Goal: Transaction & Acquisition: Purchase product/service

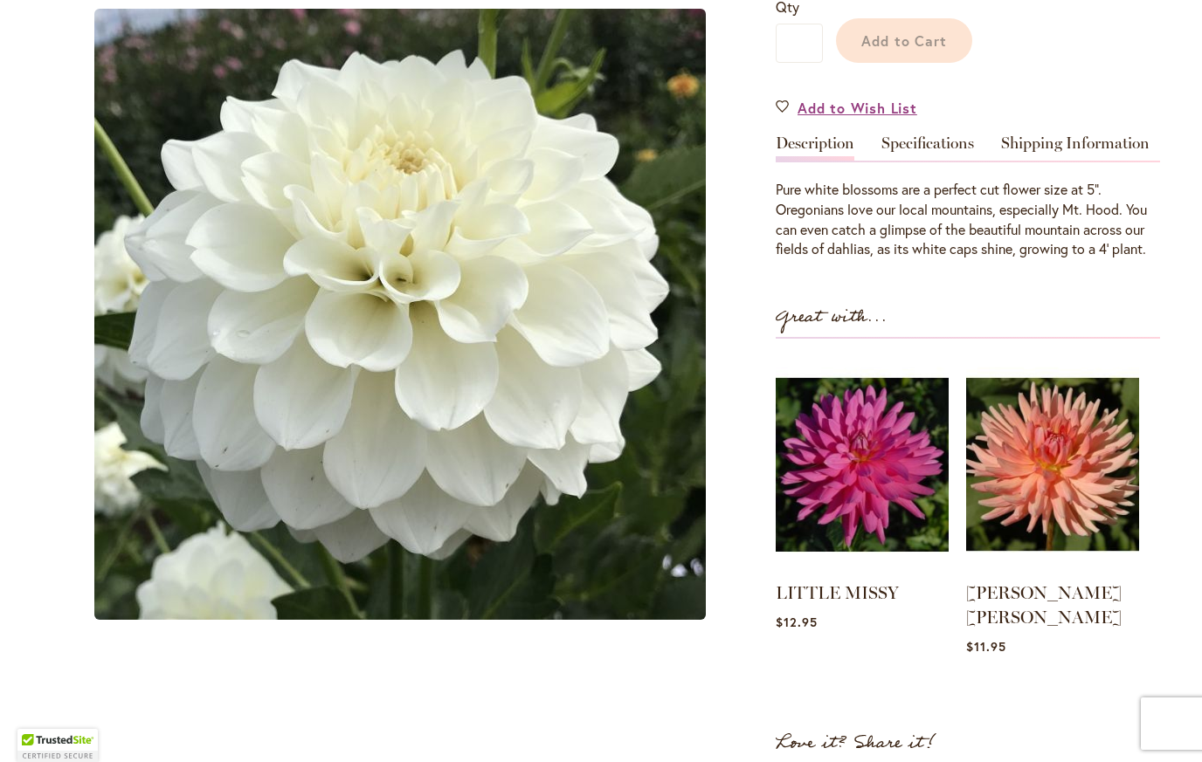
scroll to position [502, 0]
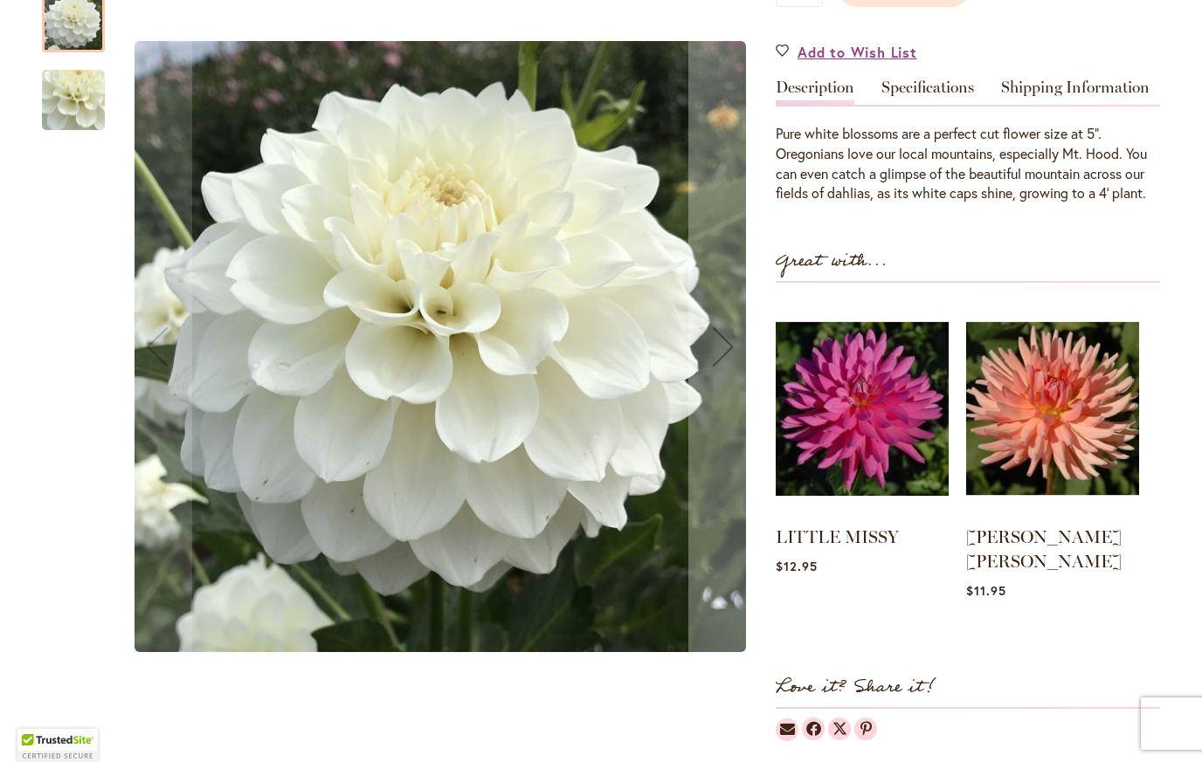
click at [0, 0] on div "Product Images" at bounding box center [0, 0] width 0 height 0
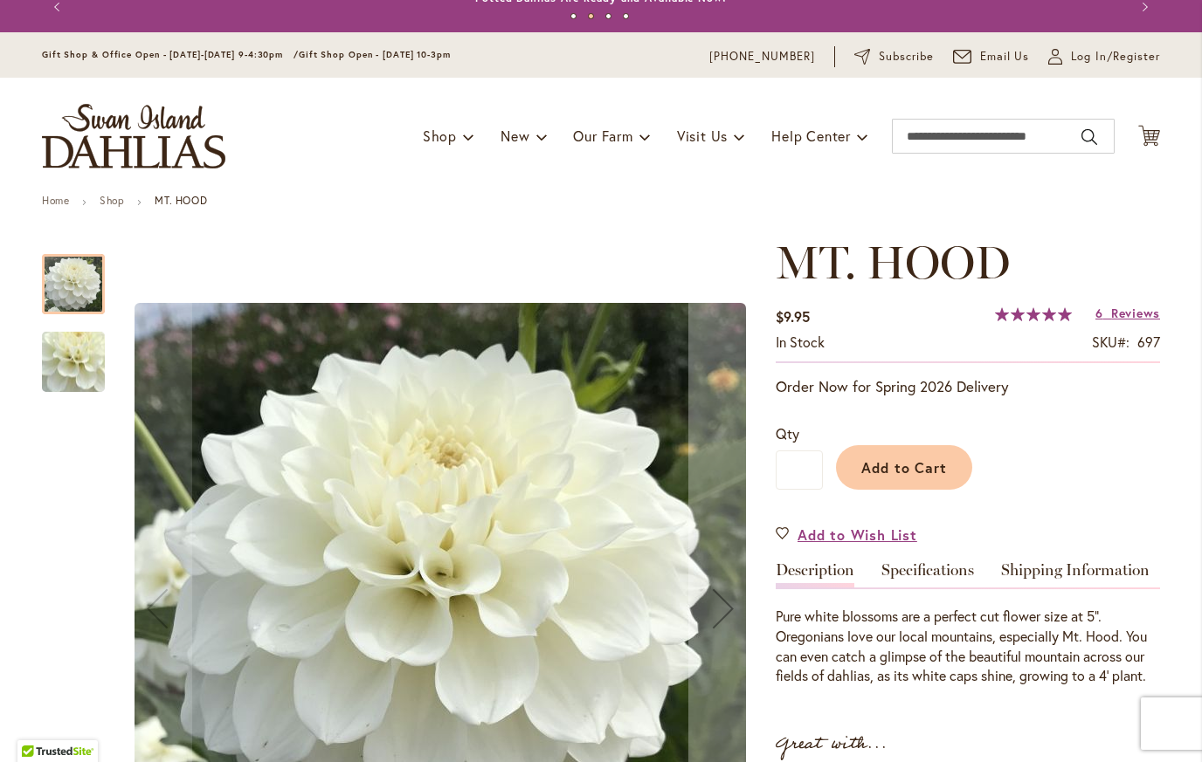
scroll to position [17, 0]
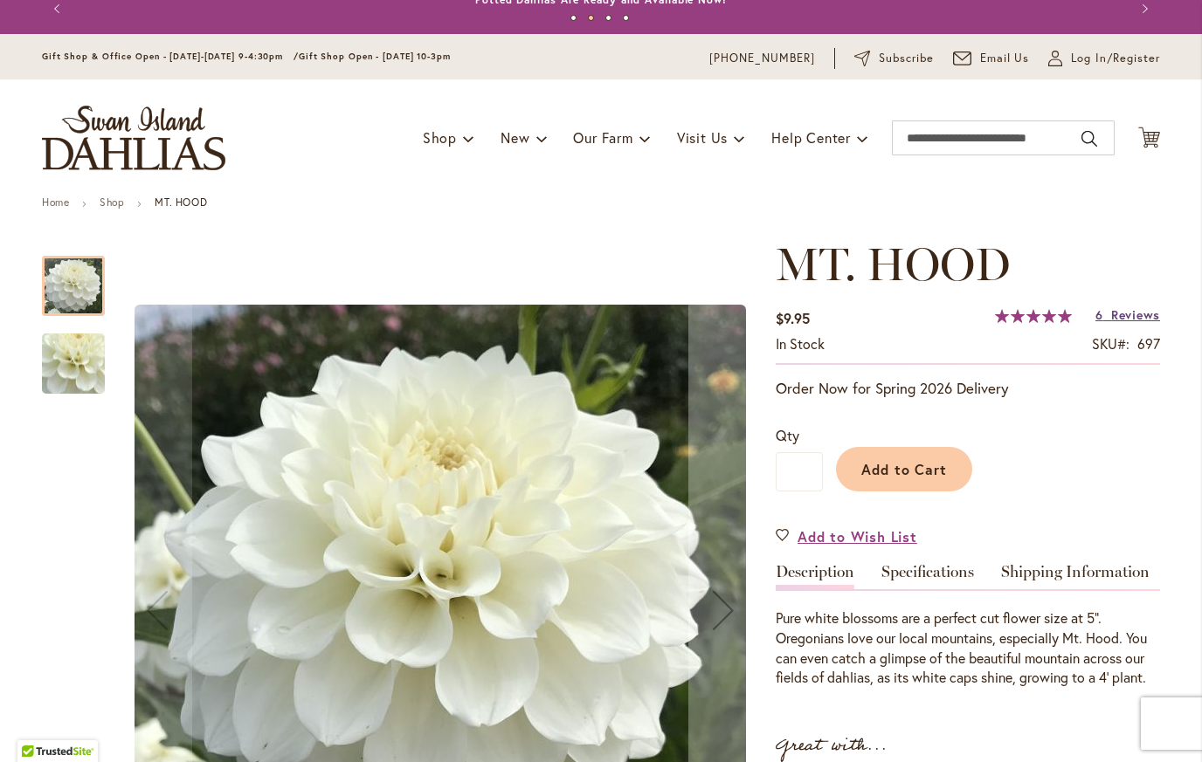
click at [1127, 310] on span "Reviews" at bounding box center [1135, 315] width 49 height 17
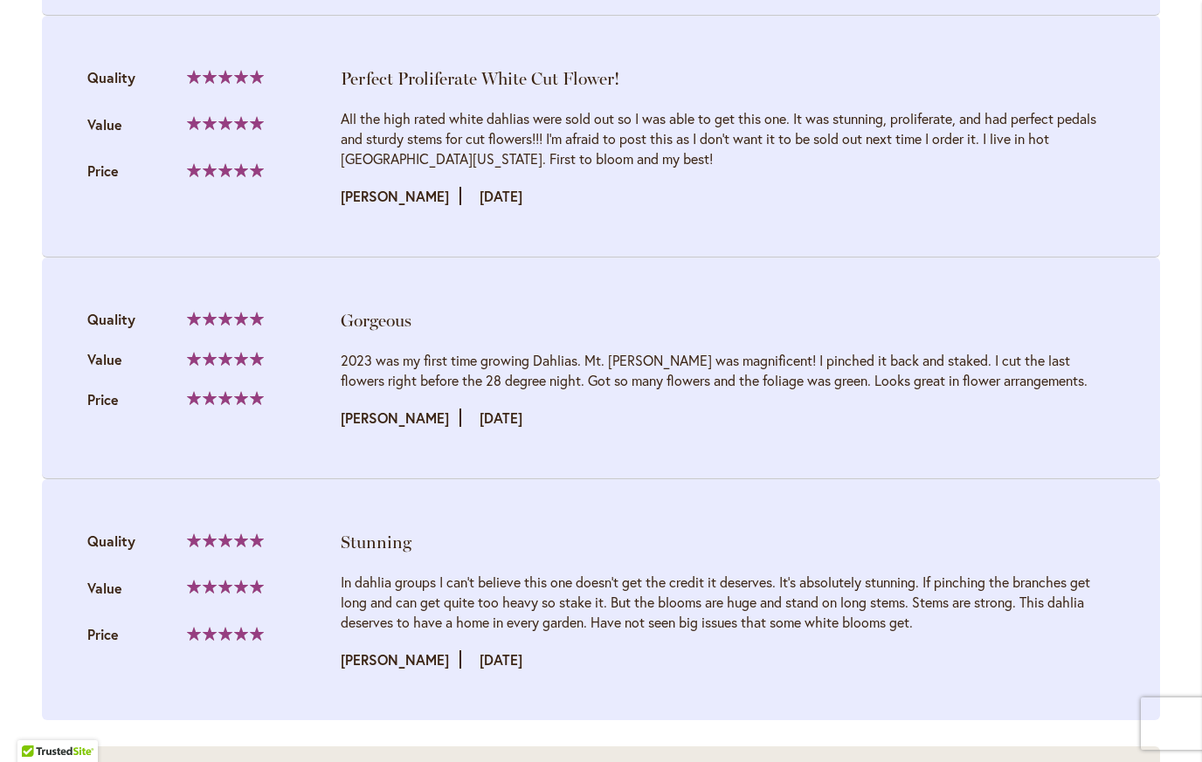
scroll to position [2605, 0]
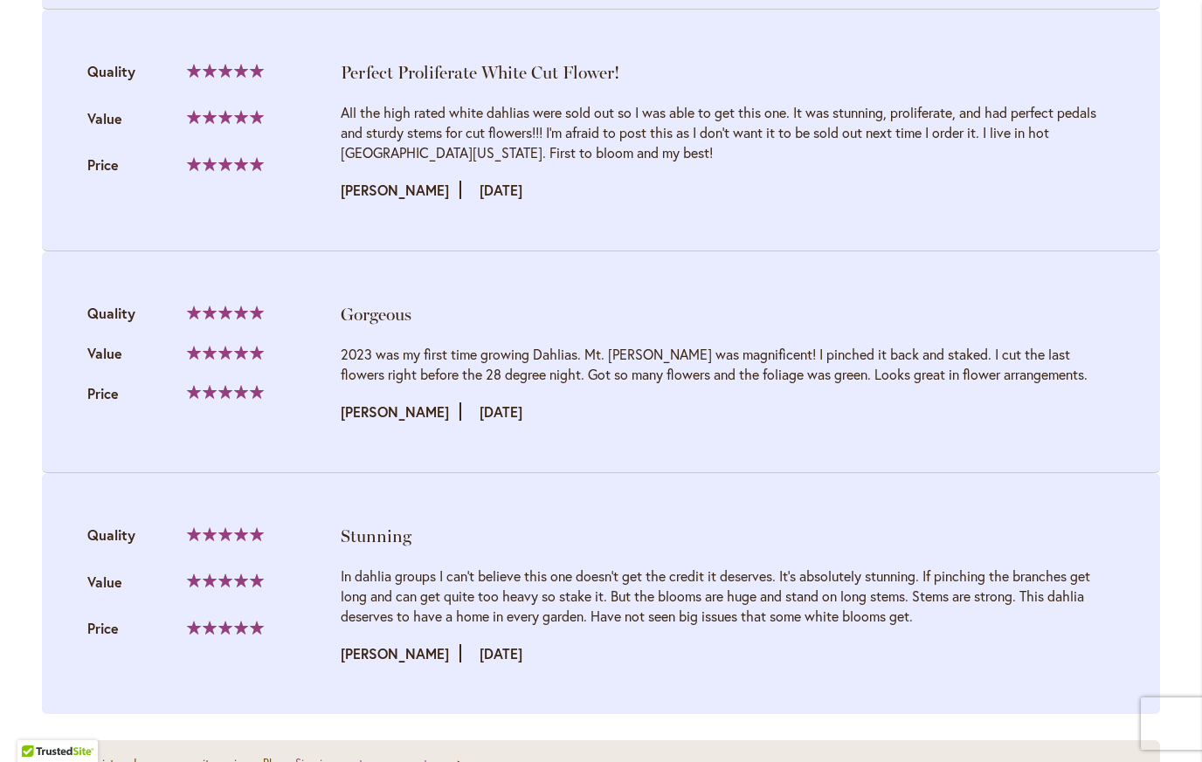
click at [838, 486] on li "Stunning Quality 100% Value Price" at bounding box center [601, 593] width 1118 height 241
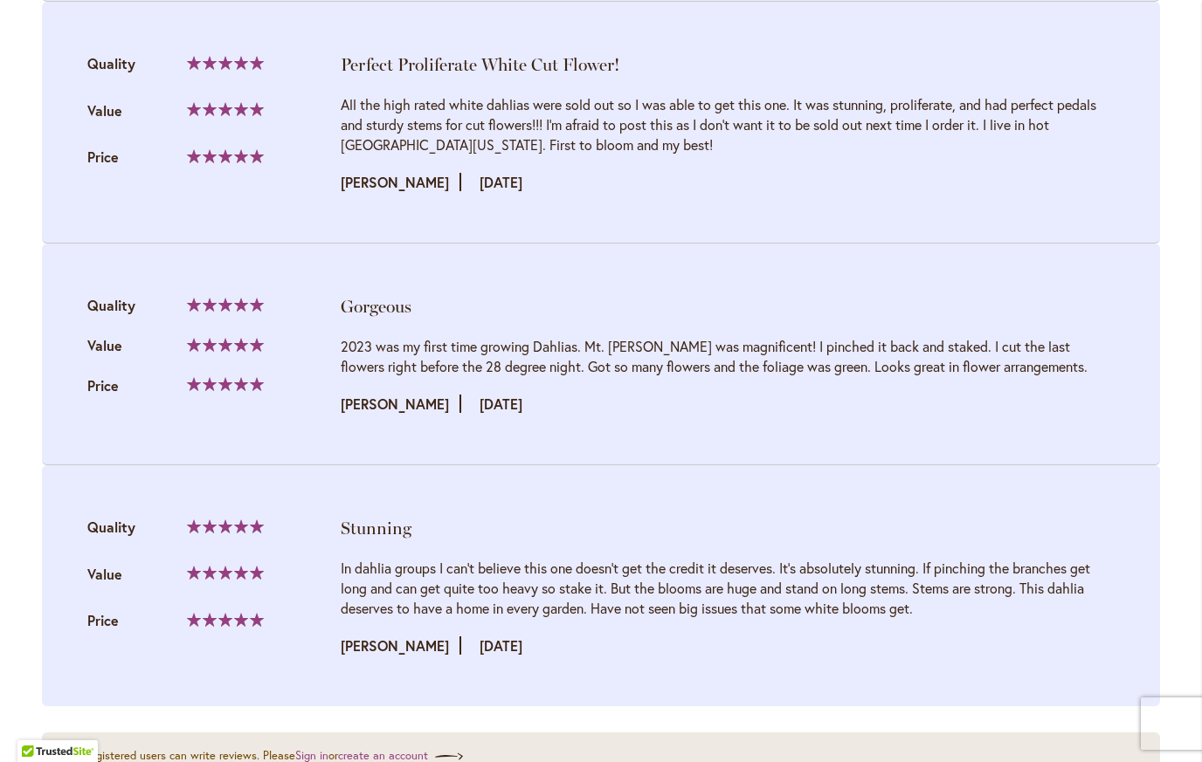
scroll to position [2615, 0]
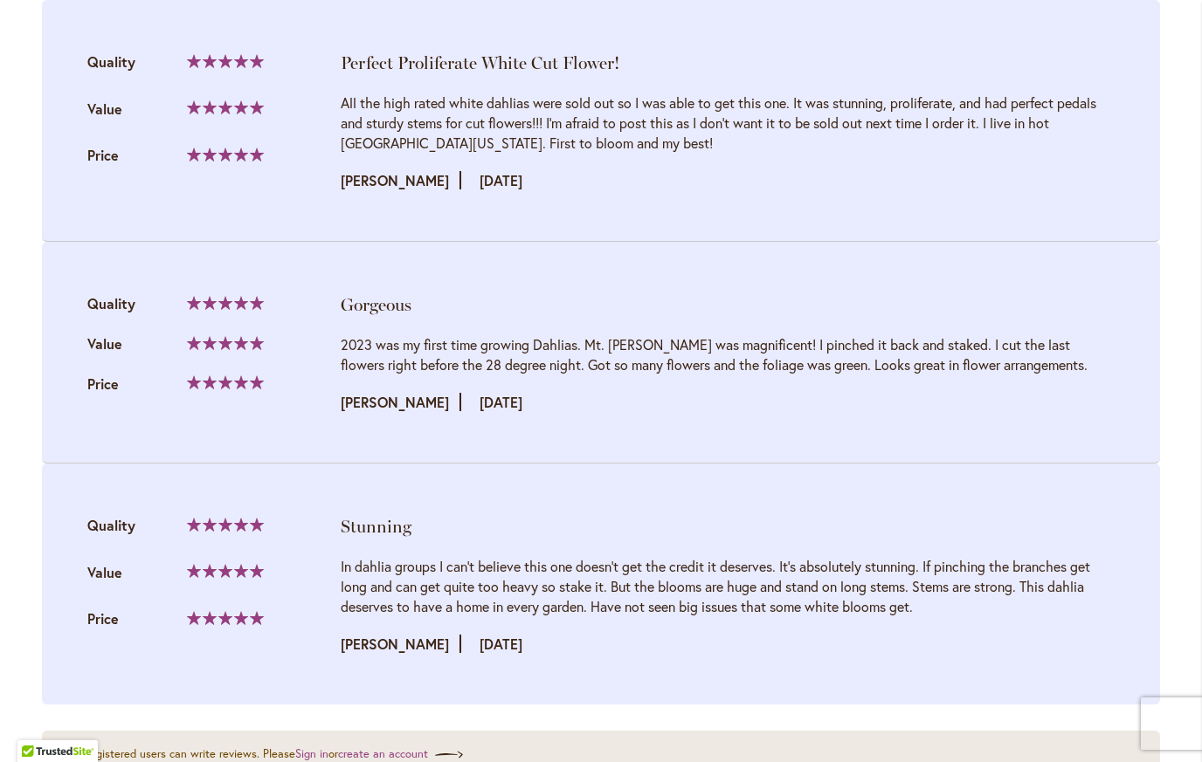
click at [837, 514] on div "Stunning" at bounding box center [728, 526] width 774 height 24
click at [838, 482] on li "Stunning Quality 100% Value Price" at bounding box center [601, 584] width 1118 height 241
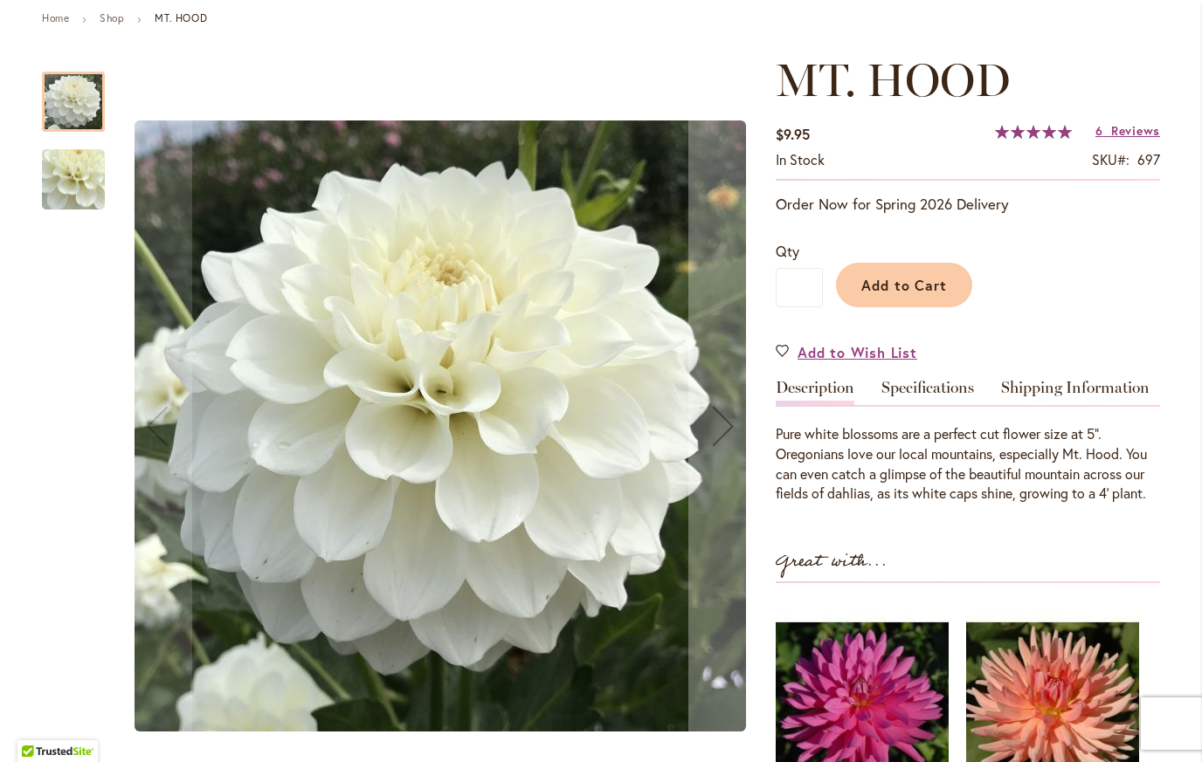
scroll to position [0, 0]
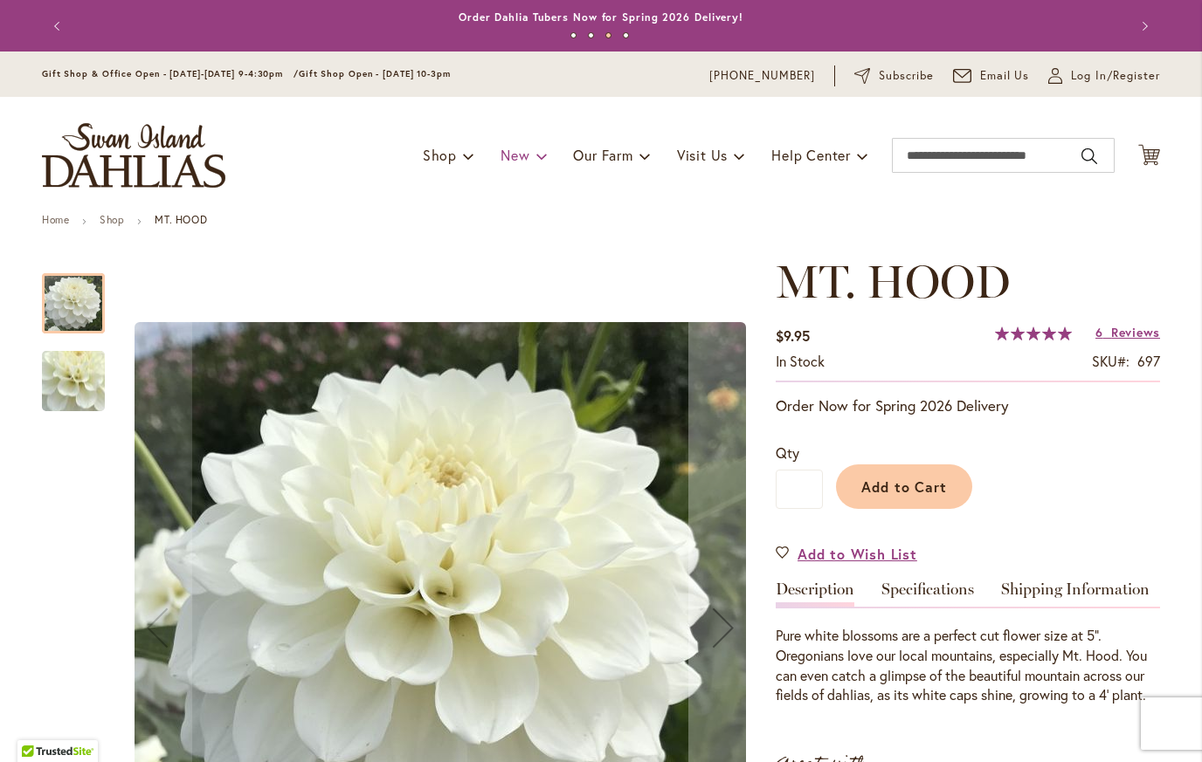
click at [536, 156] on span at bounding box center [541, 155] width 11 height 28
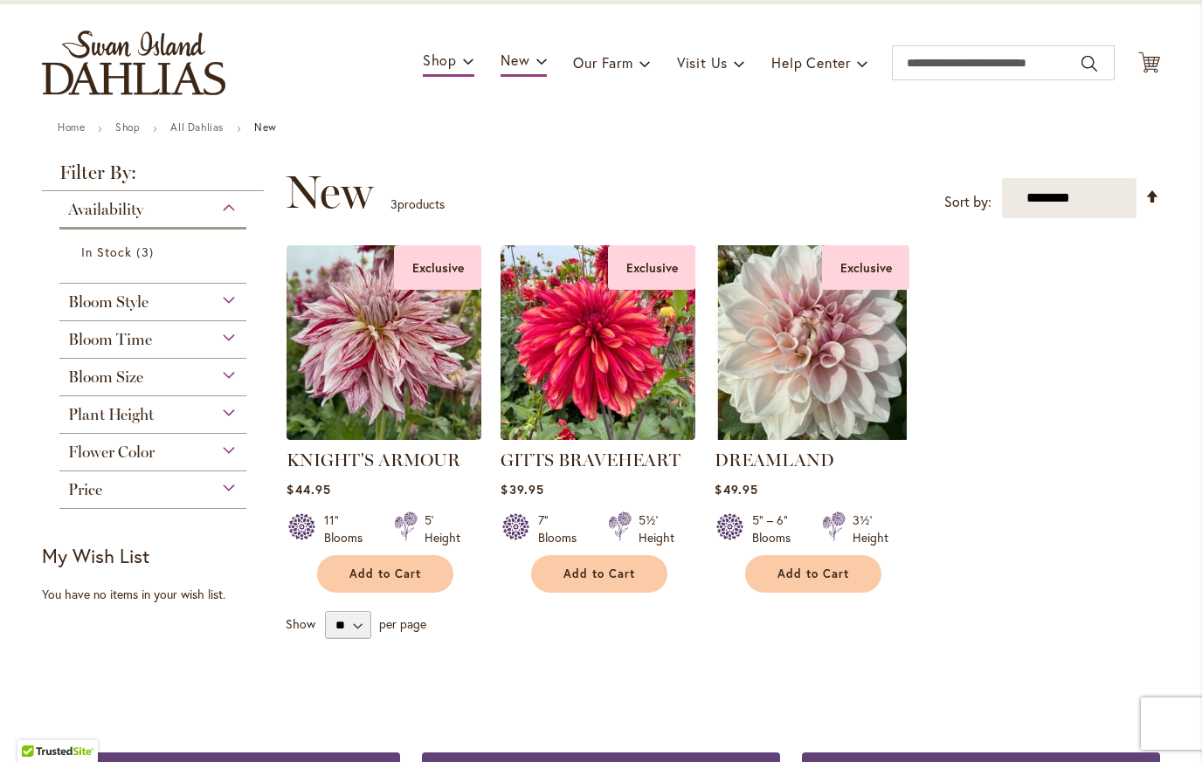
scroll to position [89, 0]
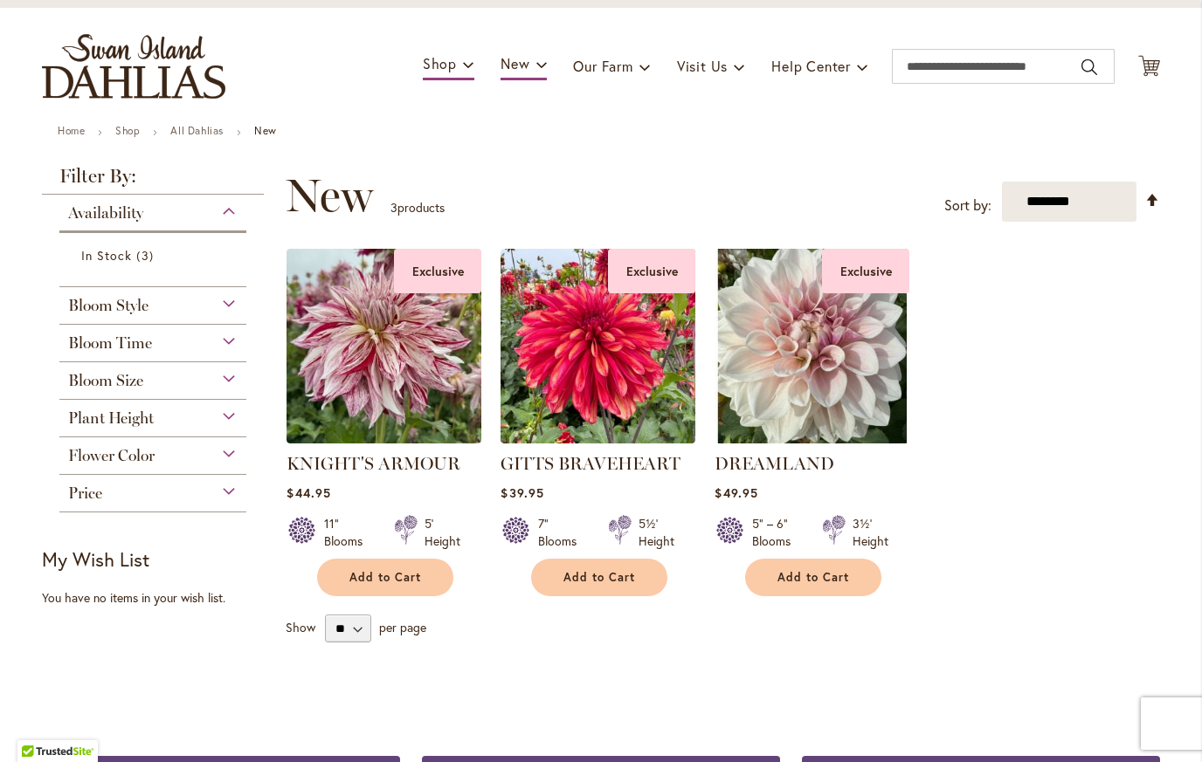
click at [226, 453] on div "Flower Color" at bounding box center [152, 452] width 187 height 28
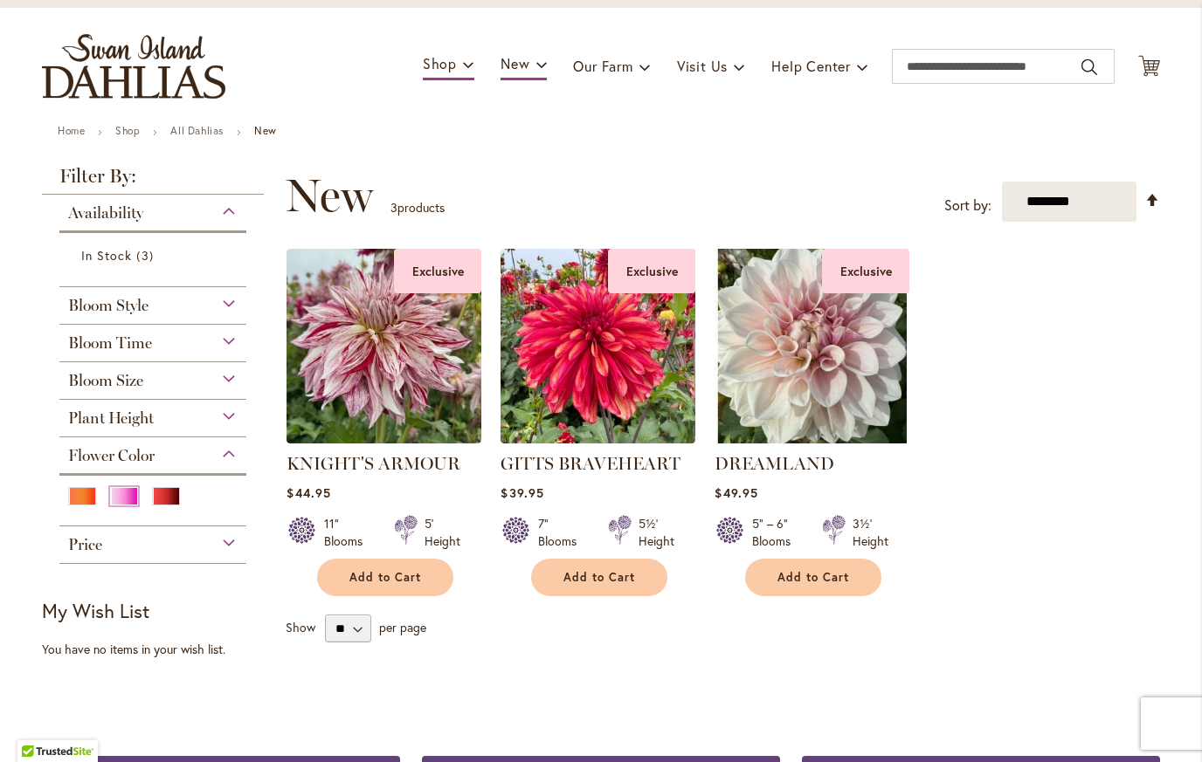
click at [121, 498] on div "Pink" at bounding box center [124, 496] width 28 height 18
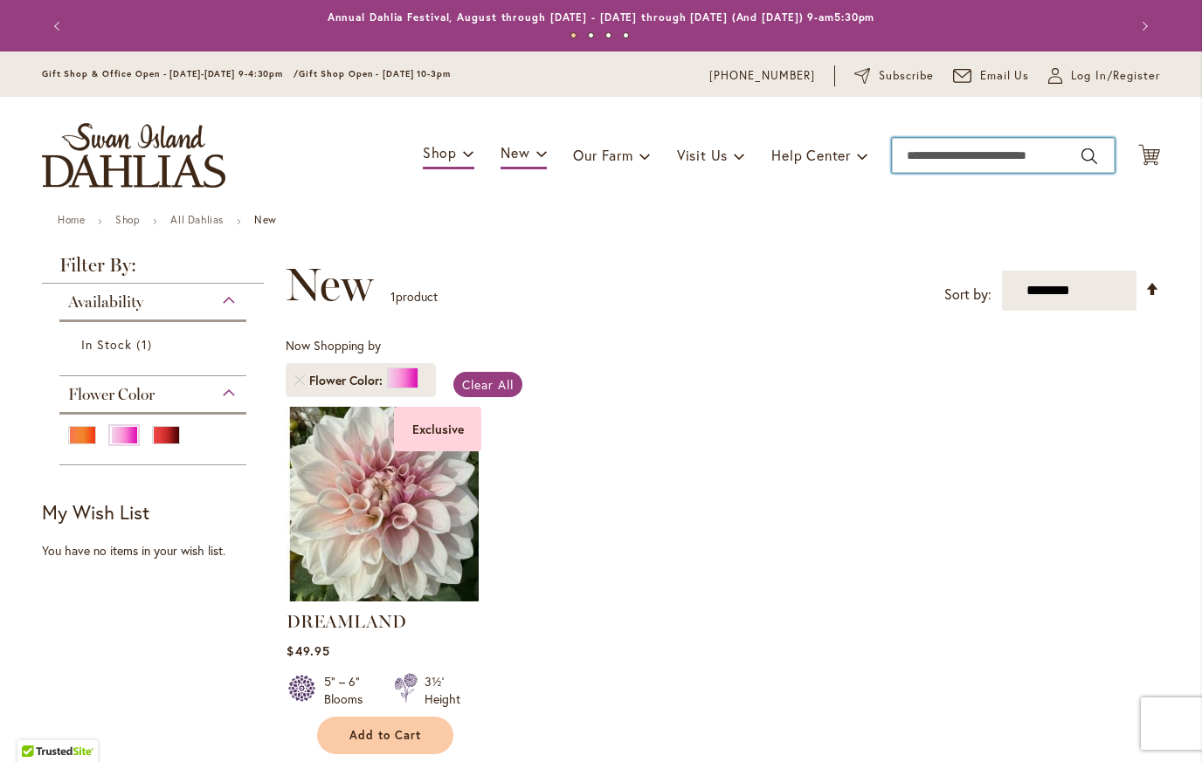
click at [942, 162] on input "Search" at bounding box center [1003, 155] width 223 height 35
type input "*****"
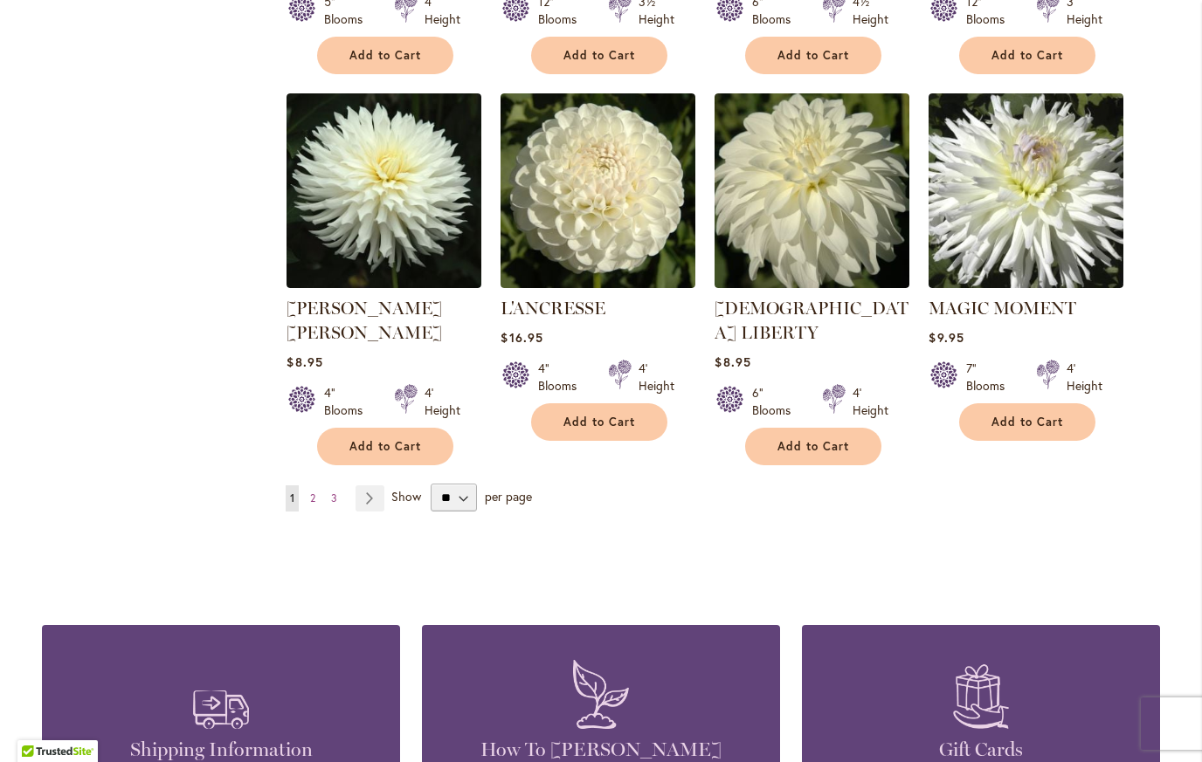
scroll to position [1439, 0]
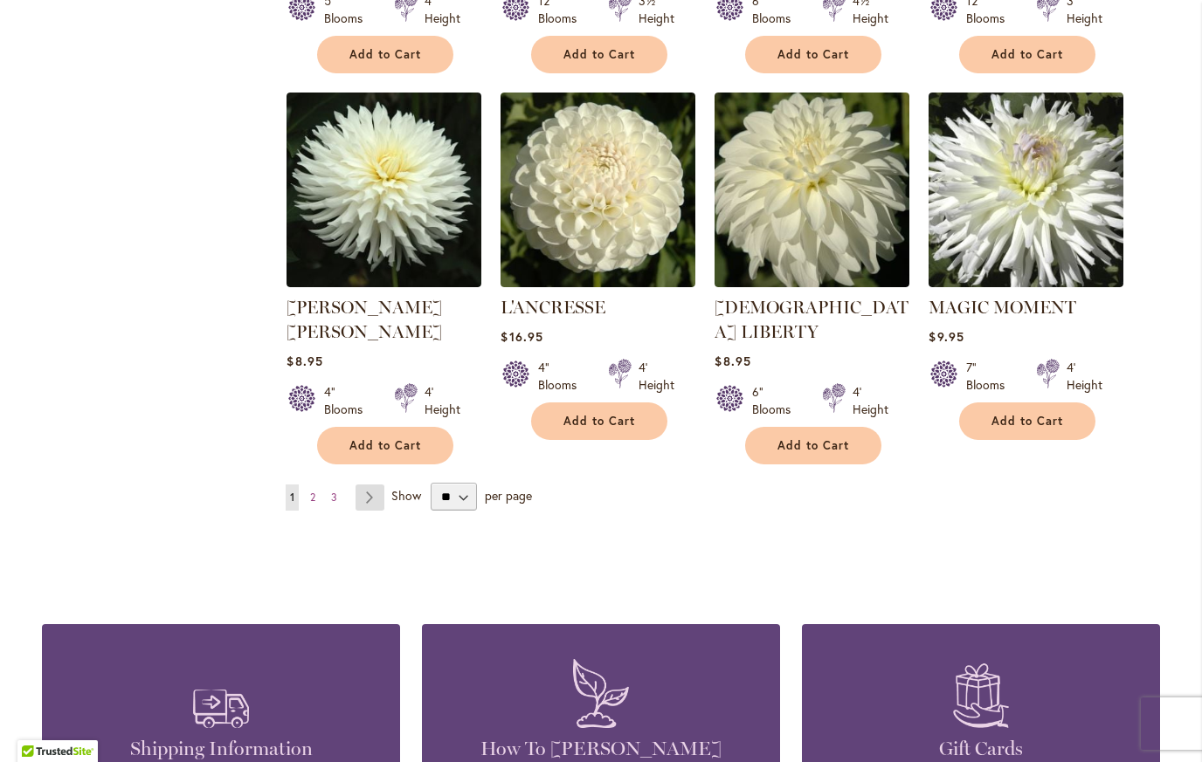
click at [367, 485] on link "Page Next" at bounding box center [369, 498] width 29 height 26
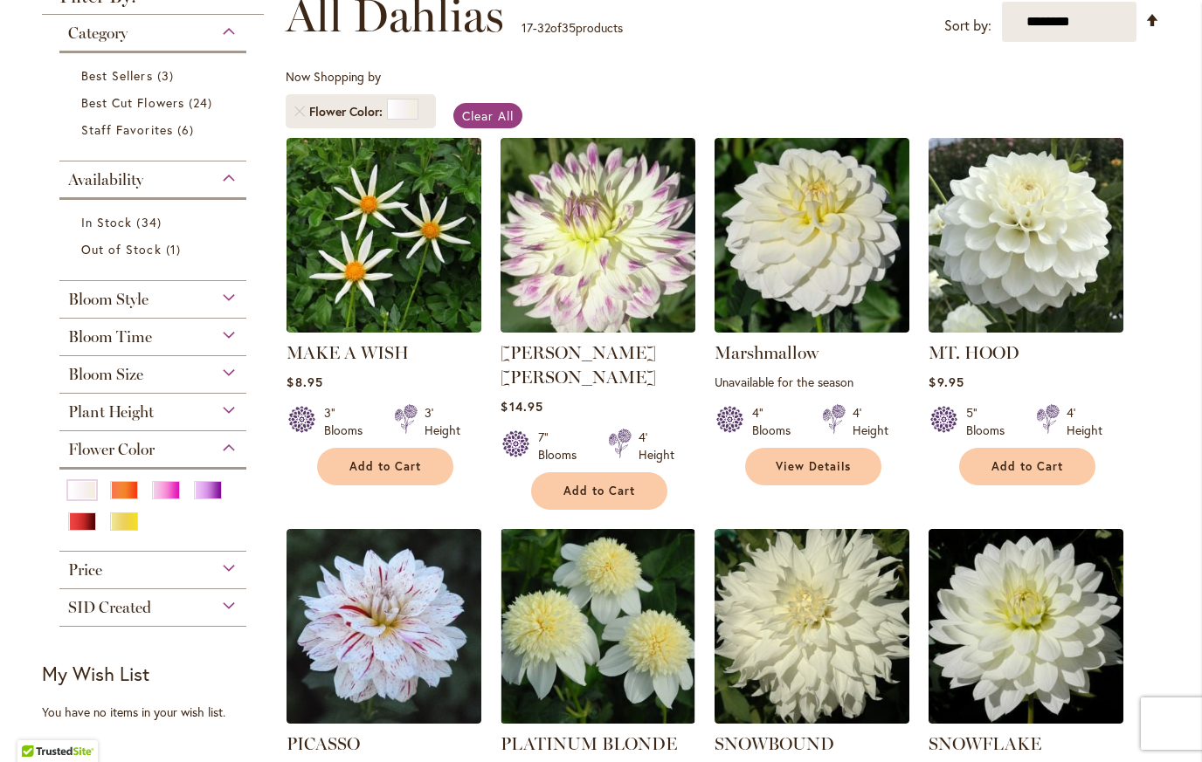
scroll to position [267, 0]
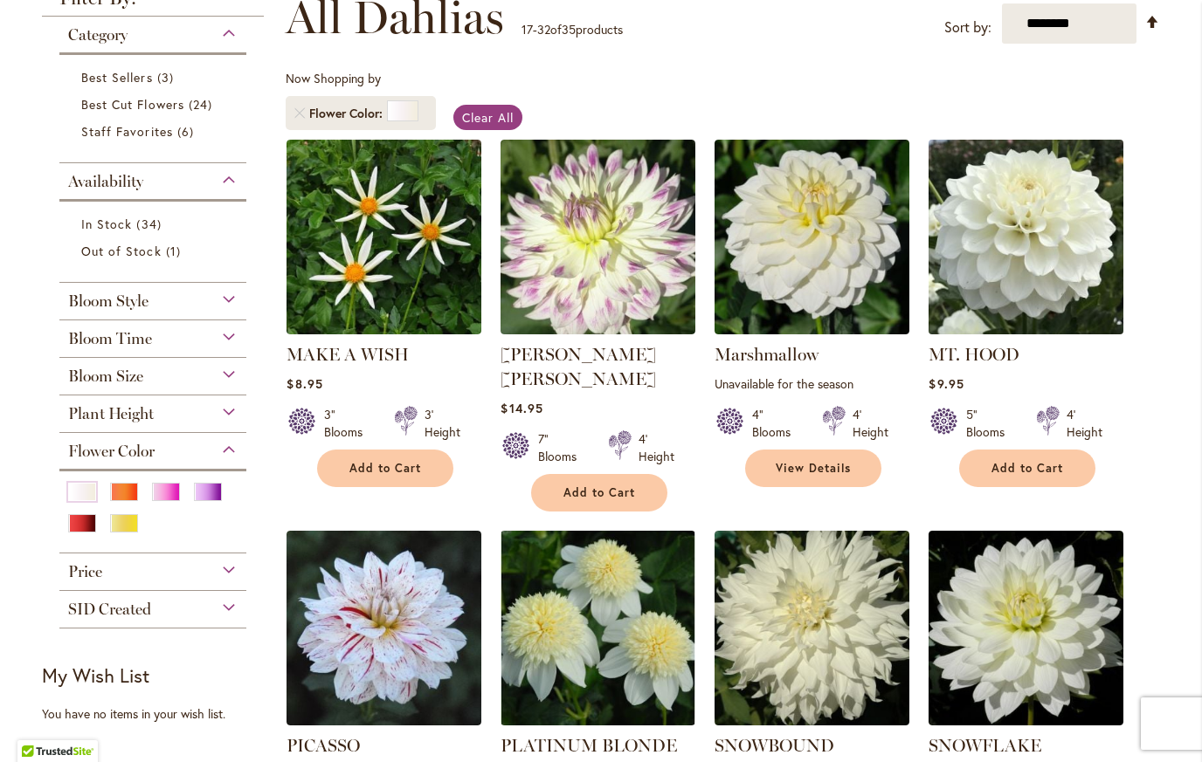
click at [1043, 255] on img at bounding box center [1026, 237] width 204 height 204
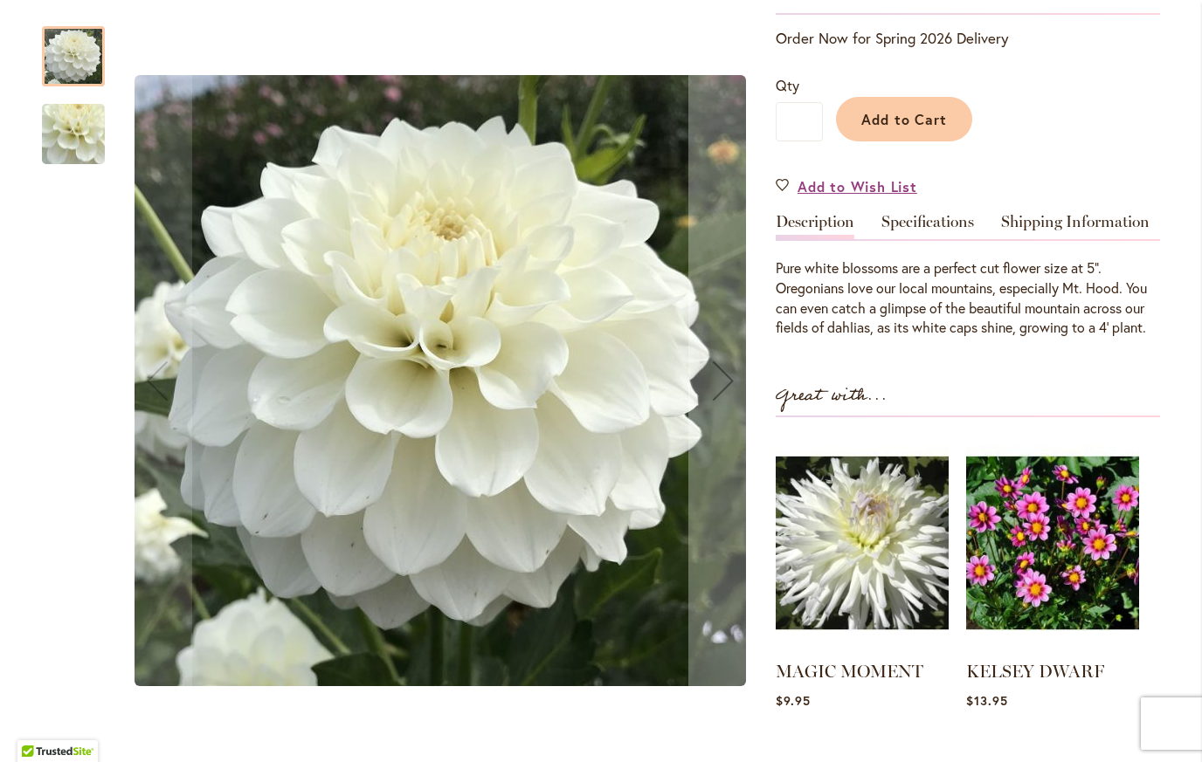
scroll to position [362, 0]
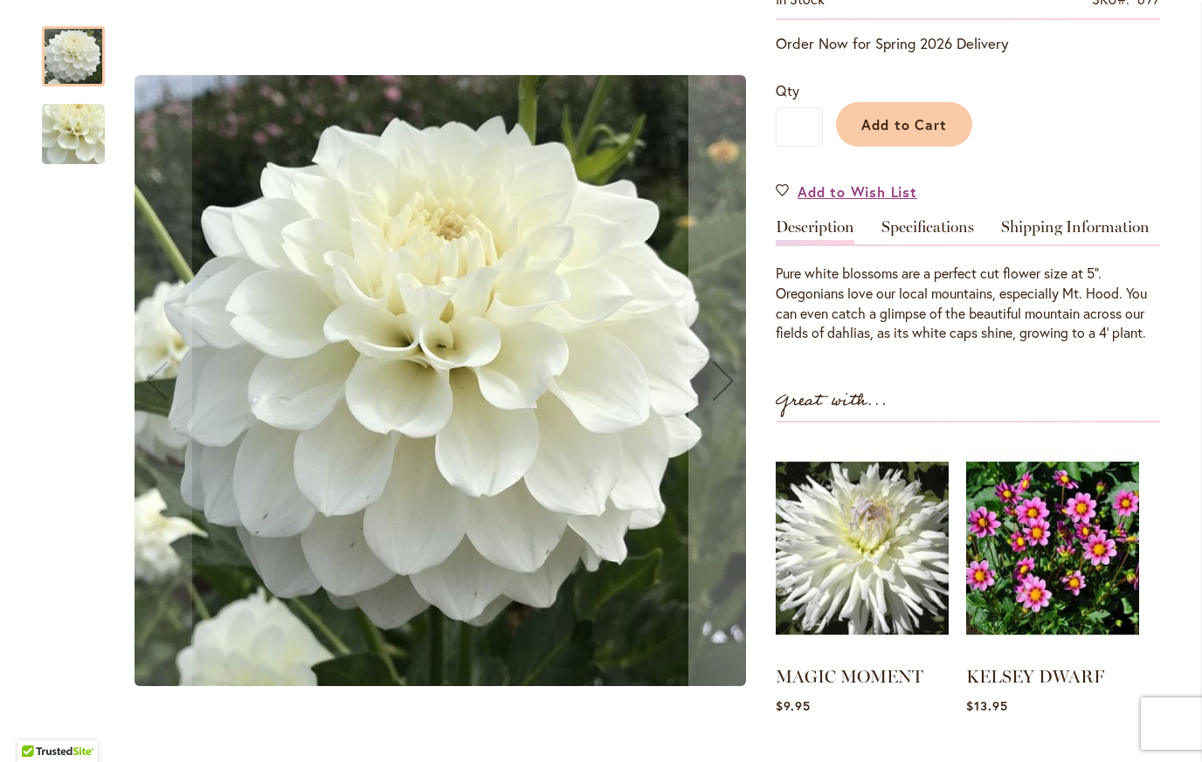
click at [73, 161] on img "MT. HOOD" at bounding box center [73, 134] width 126 height 116
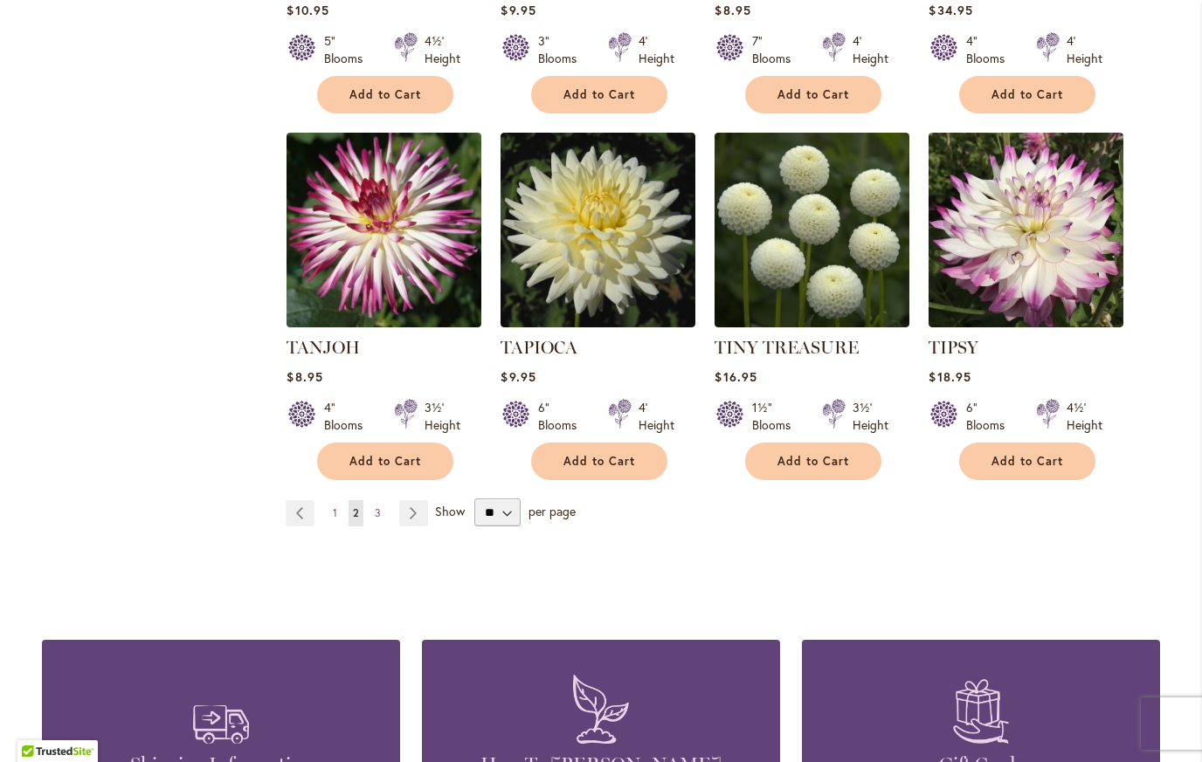
scroll to position [1401, 0]
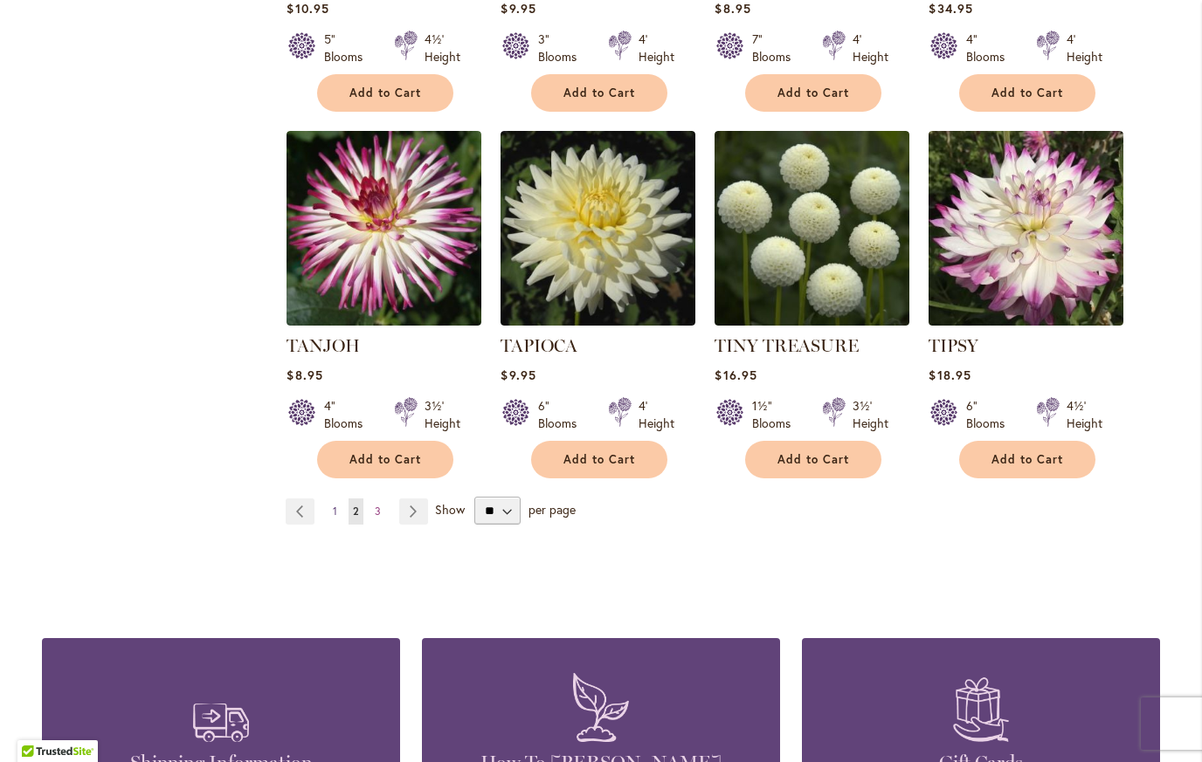
click at [333, 505] on span "1" at bounding box center [335, 511] width 4 height 13
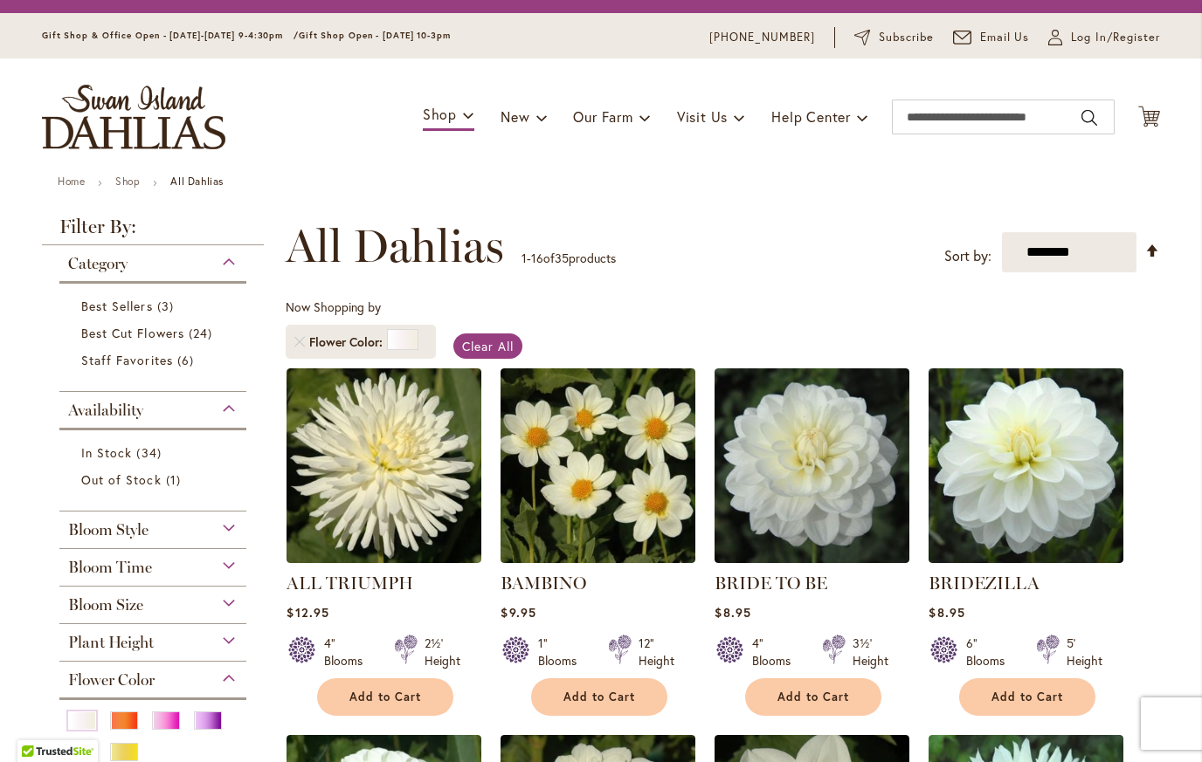
scroll to position [255, 0]
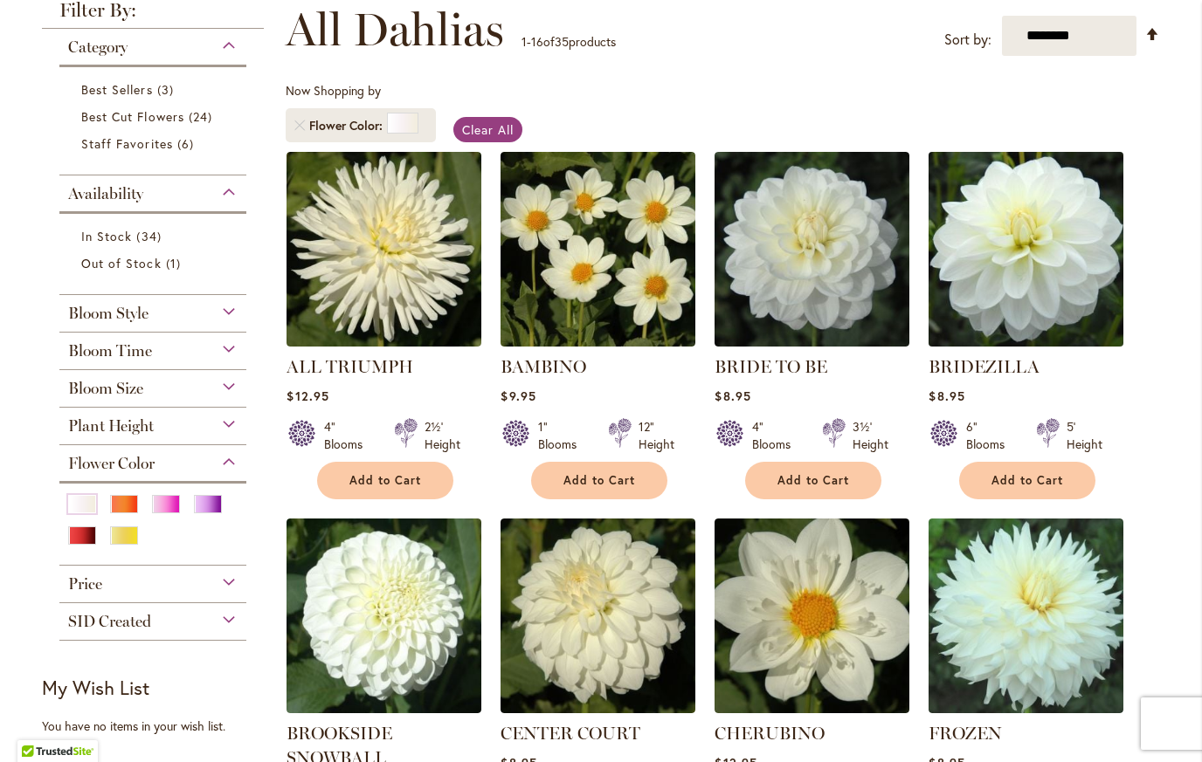
click at [1041, 273] on img at bounding box center [1026, 249] width 204 height 204
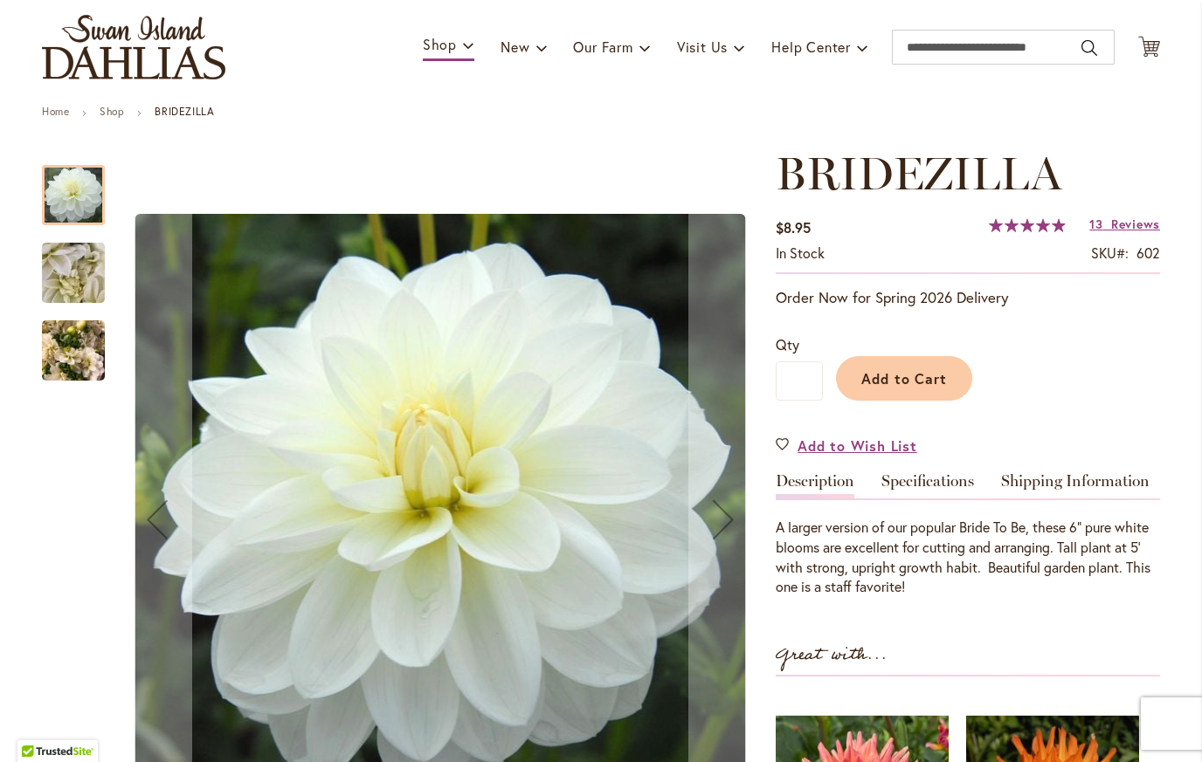
scroll to position [122, 0]
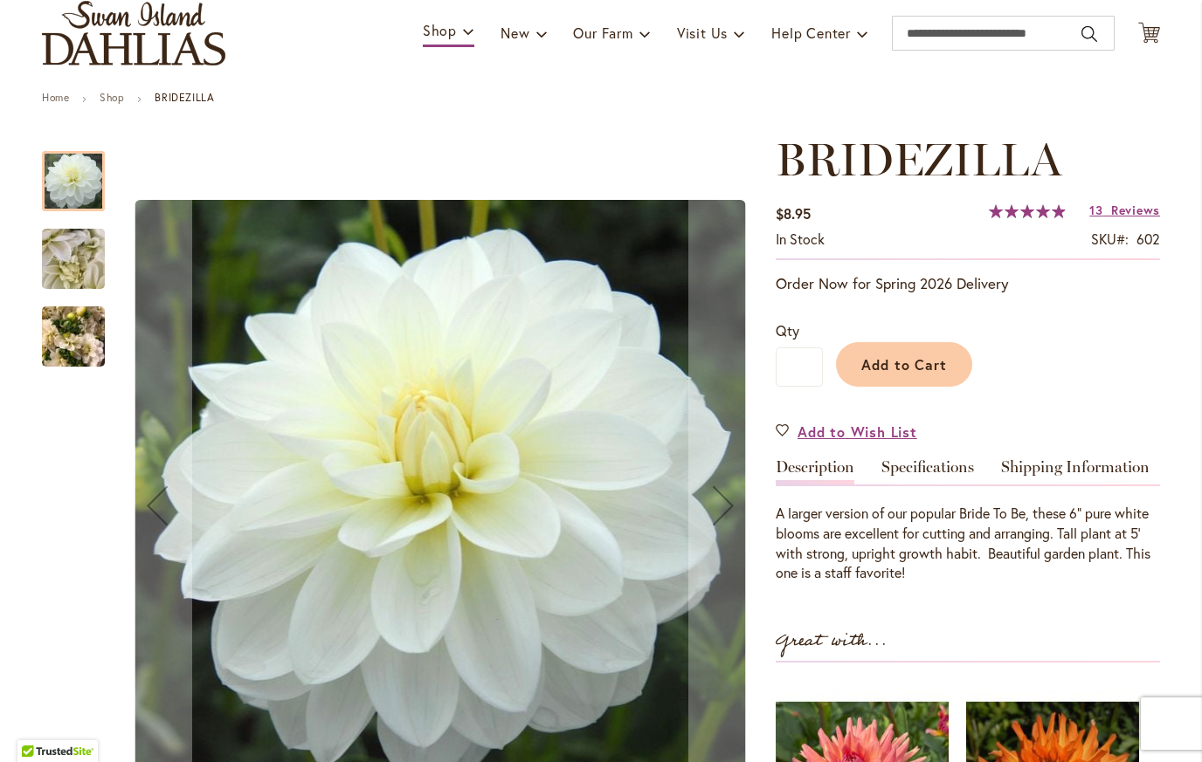
click at [56, 252] on img "BRIDEZILLA" at bounding box center [73, 259] width 126 height 94
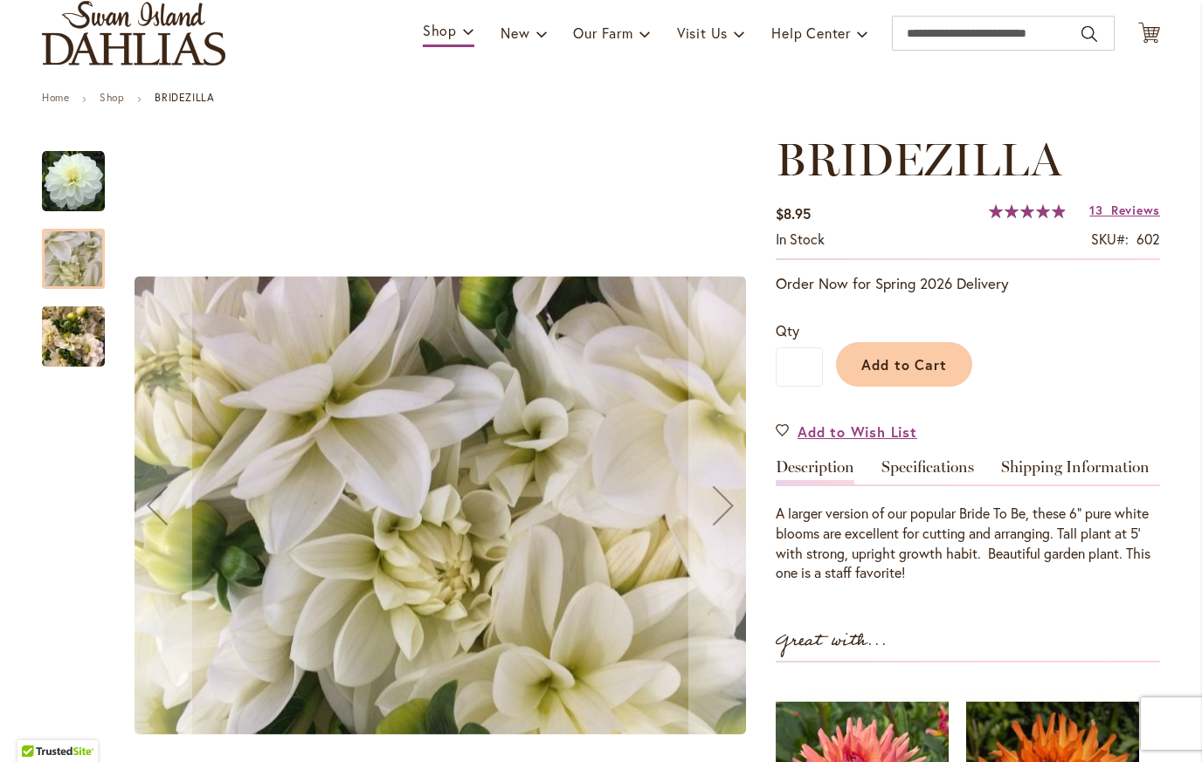
click at [68, 351] on img "BRIDEZILLA" at bounding box center [73, 337] width 63 height 84
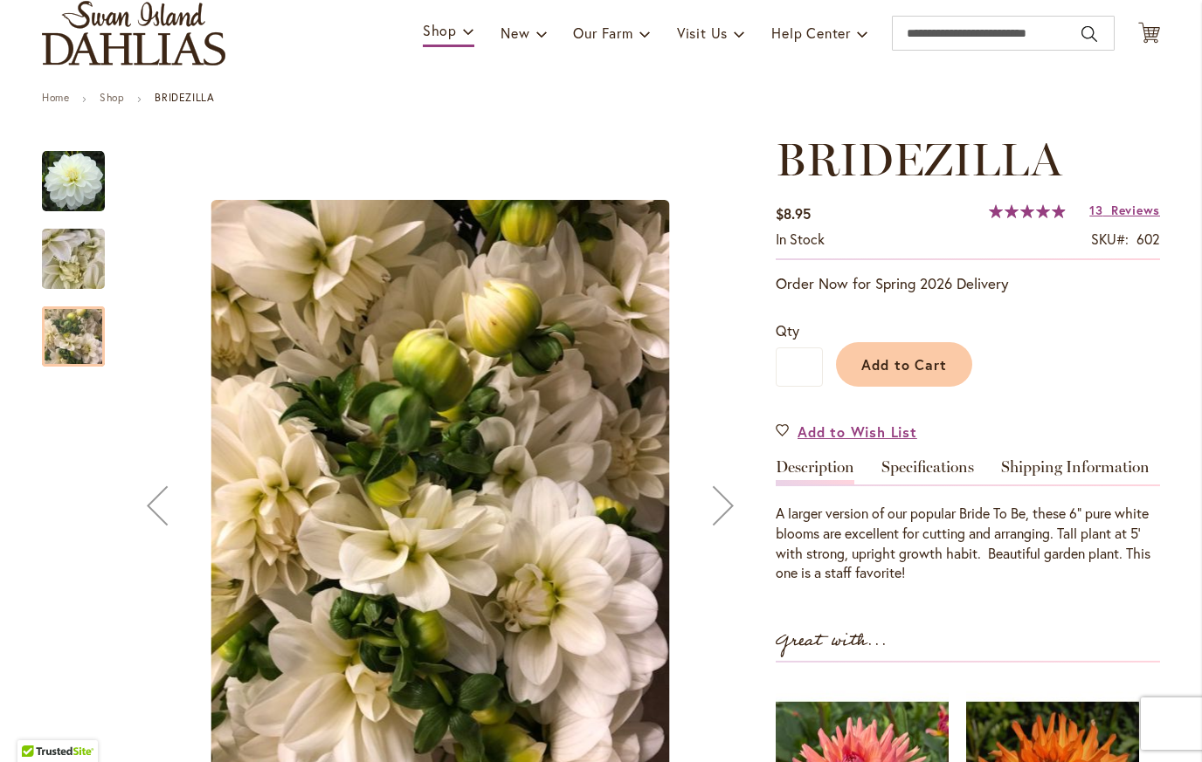
click at [67, 170] on img "BRIDEZILLA" at bounding box center [73, 181] width 63 height 63
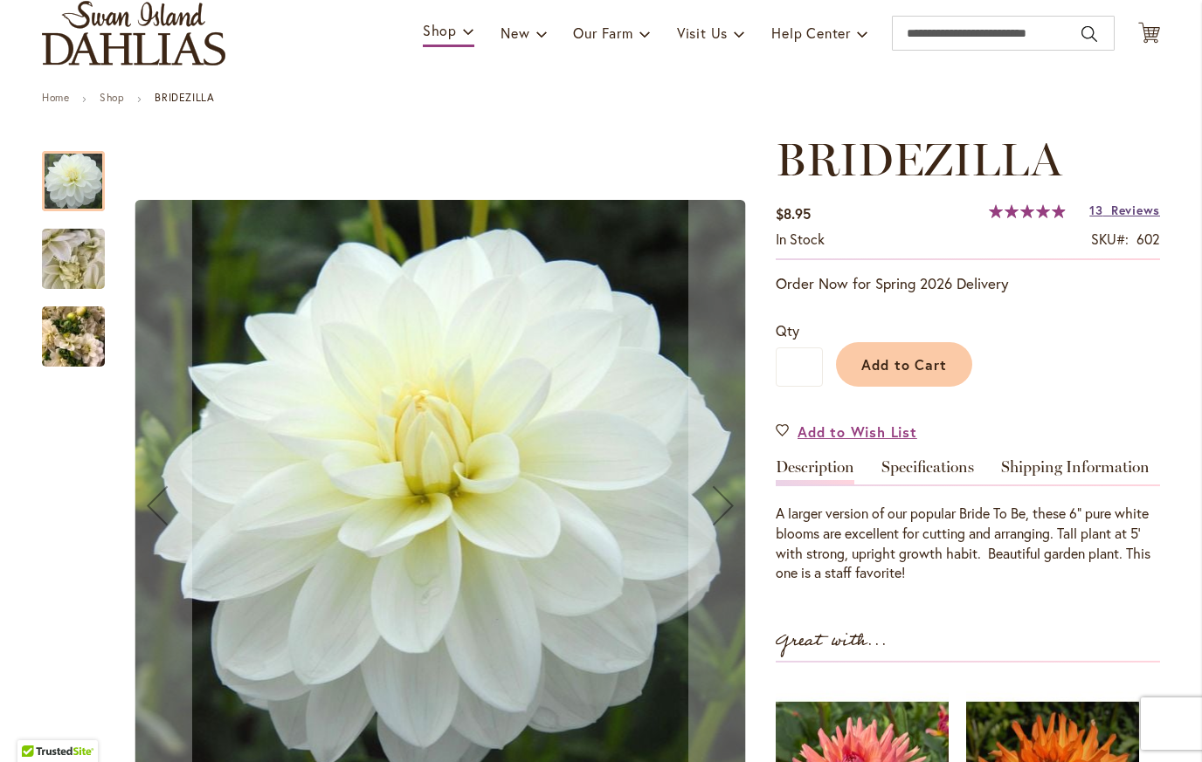
click at [1127, 207] on span "Reviews" at bounding box center [1135, 210] width 49 height 17
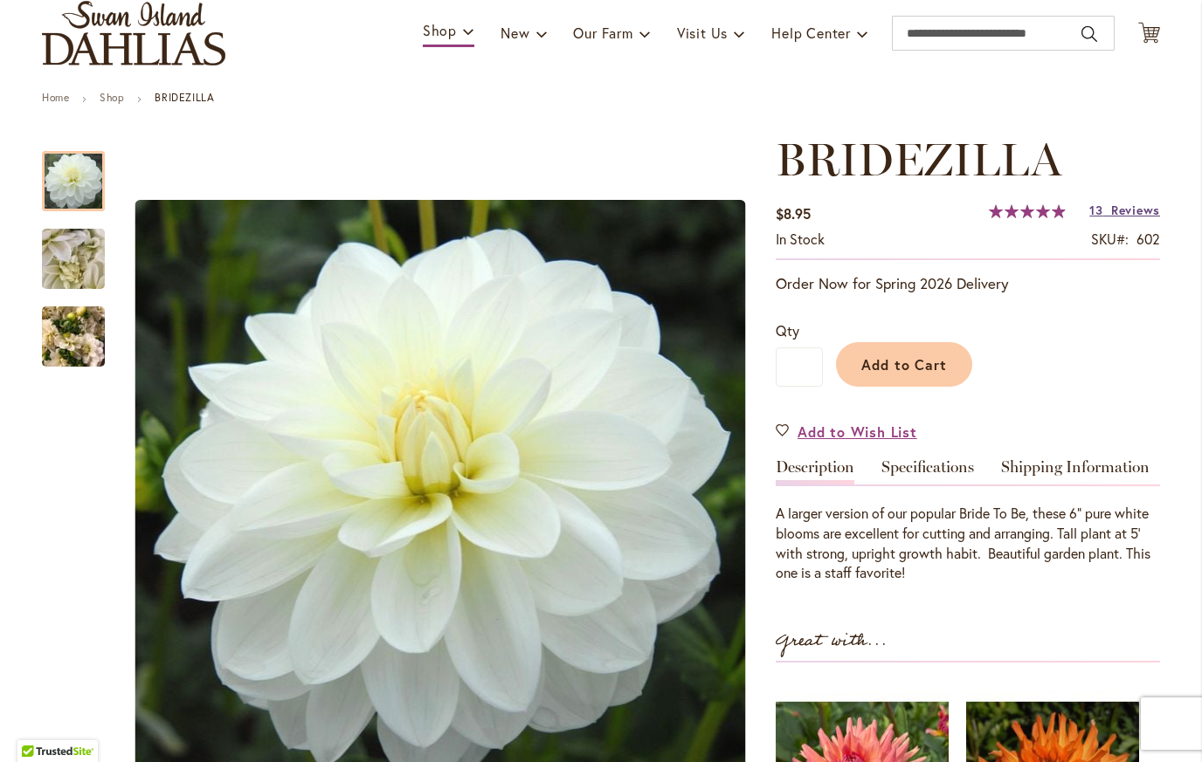
scroll to position [0, 0]
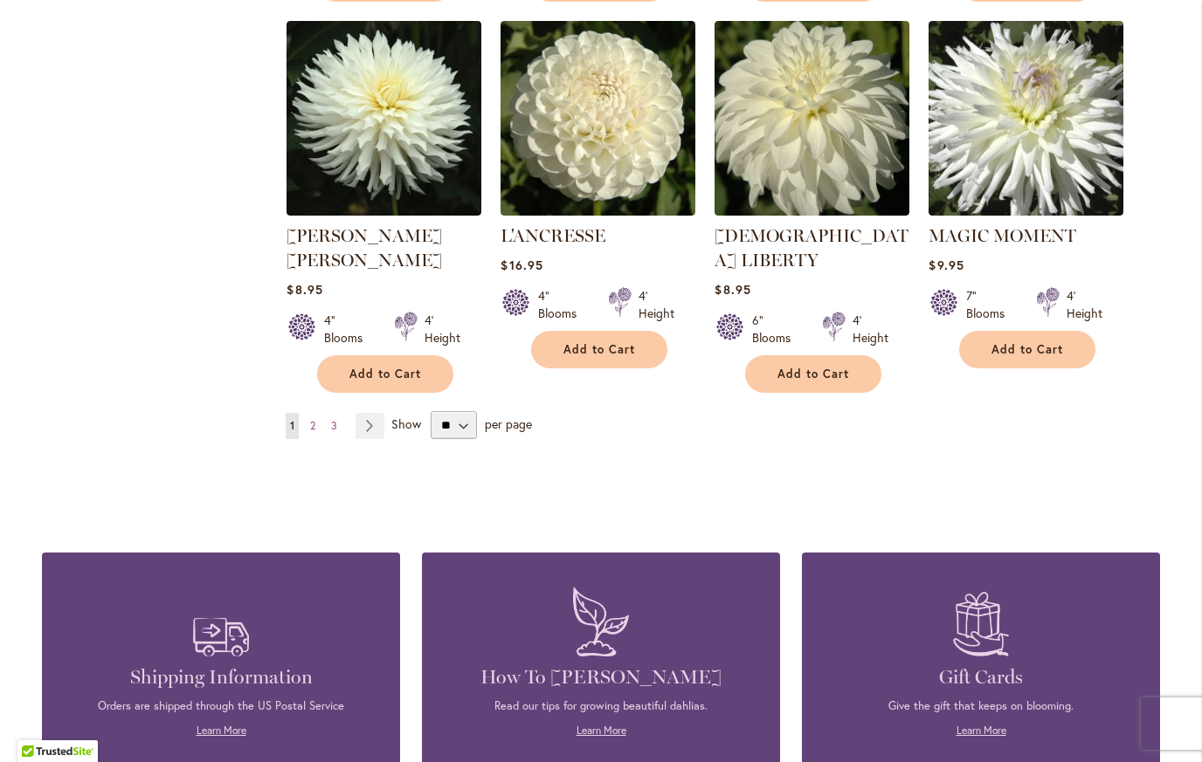
scroll to position [1511, 0]
click at [310, 419] on span "2" at bounding box center [312, 425] width 5 height 13
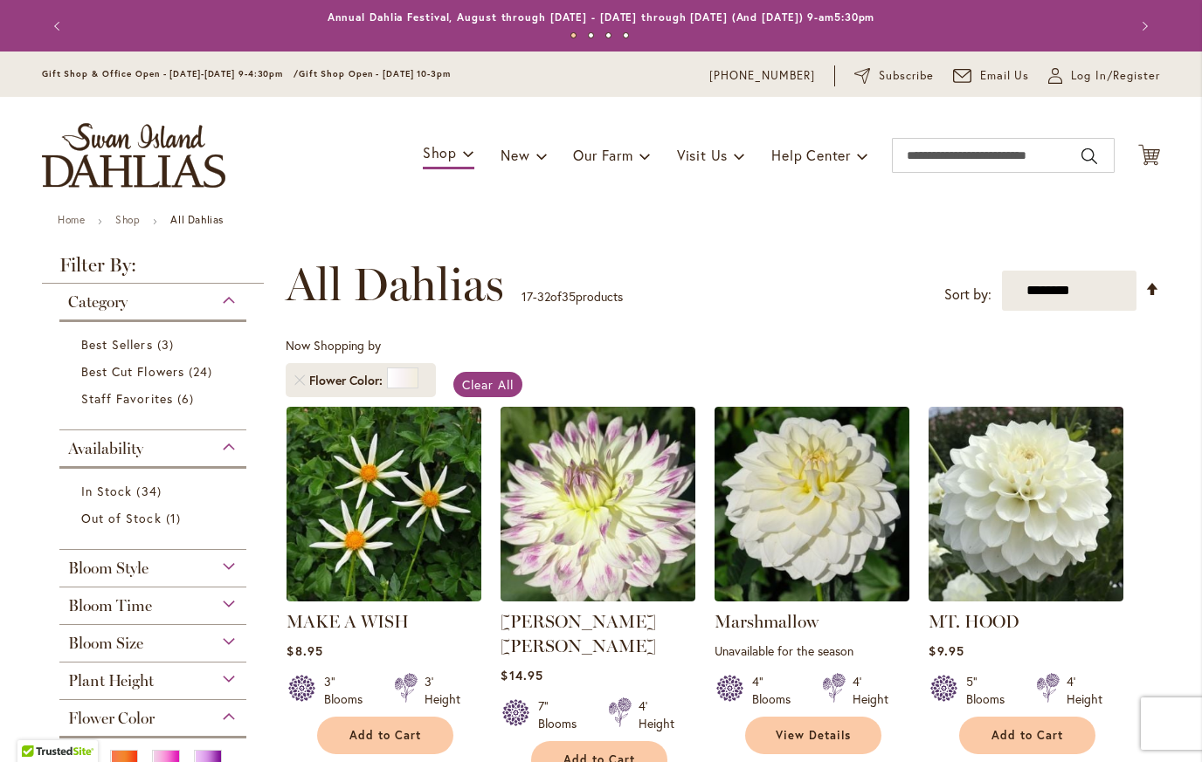
scroll to position [318, 0]
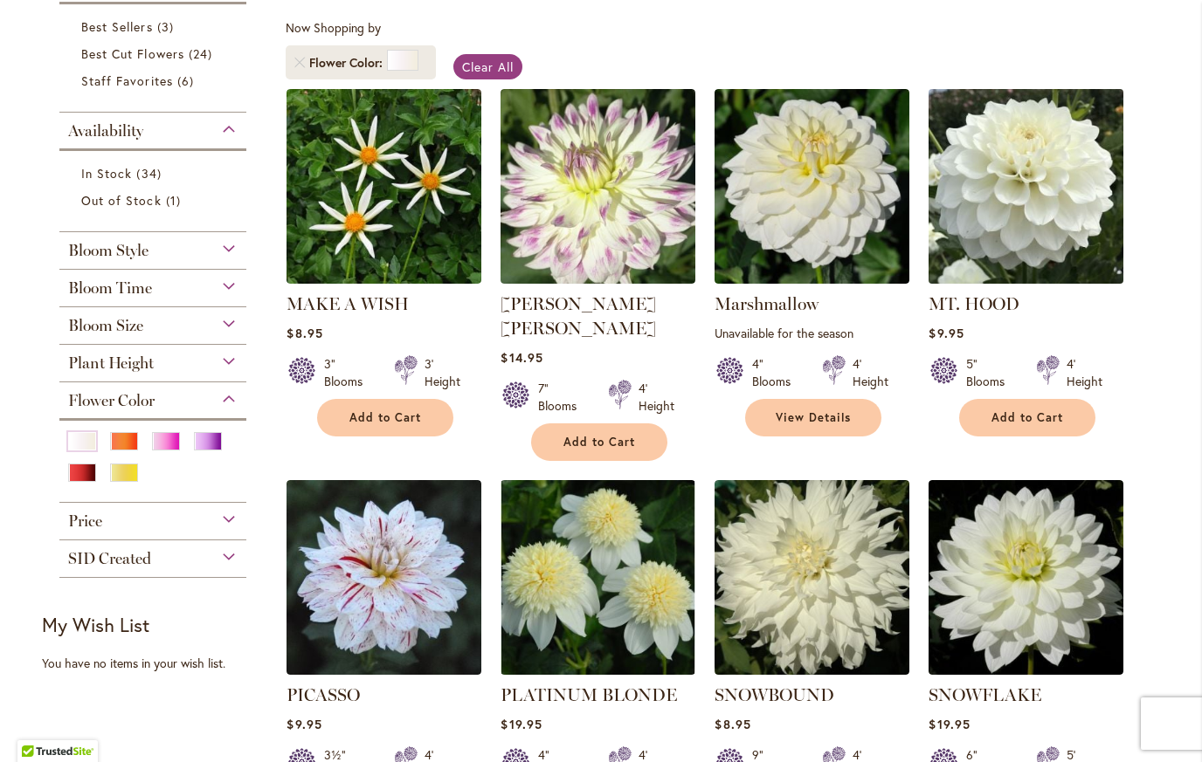
click at [1040, 222] on img at bounding box center [1026, 186] width 204 height 204
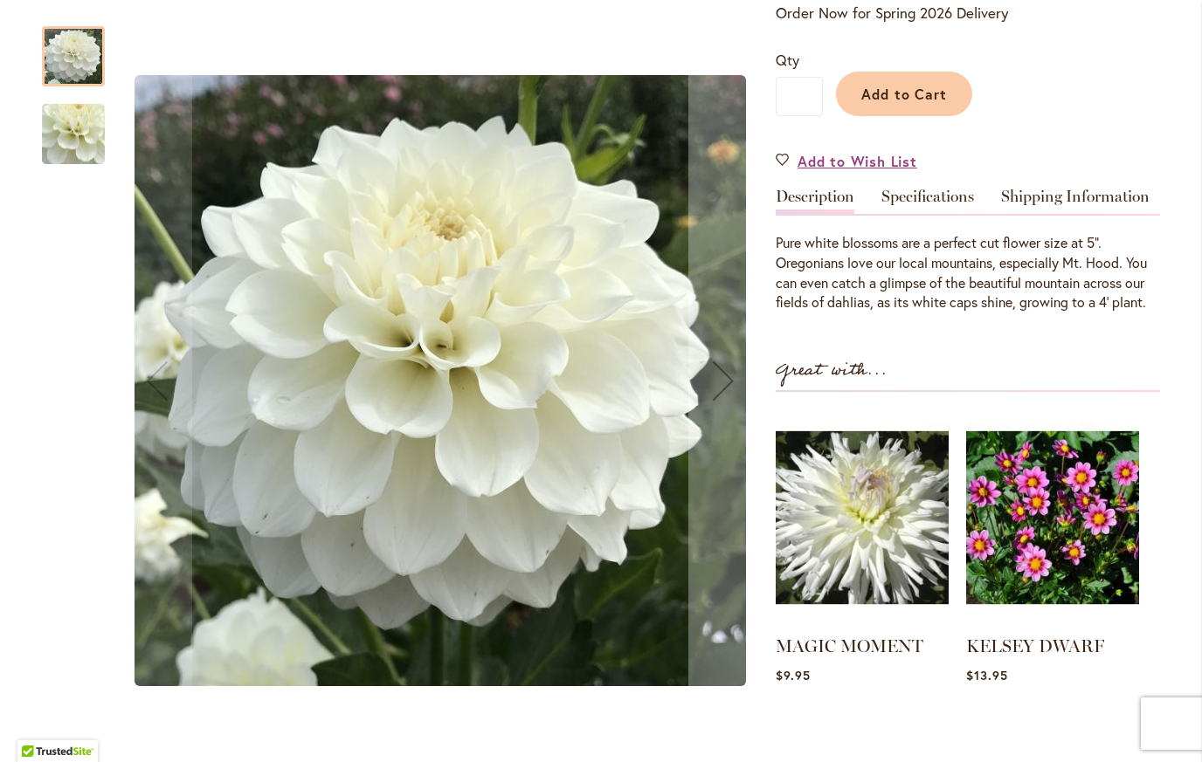
scroll to position [391, 0]
